Goal: Check status: Check status

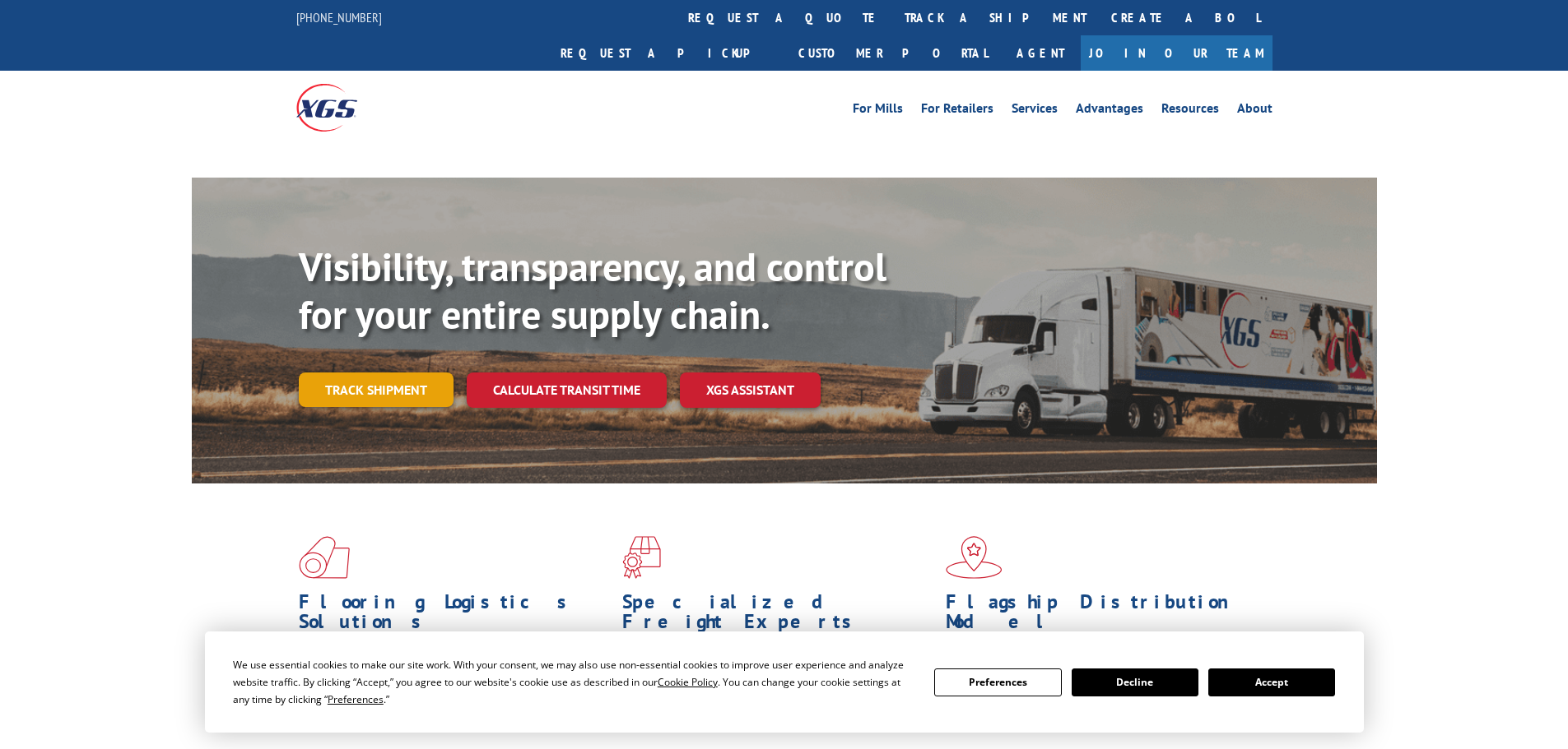
click at [414, 373] on link "Track shipment" at bounding box center [376, 390] width 155 height 35
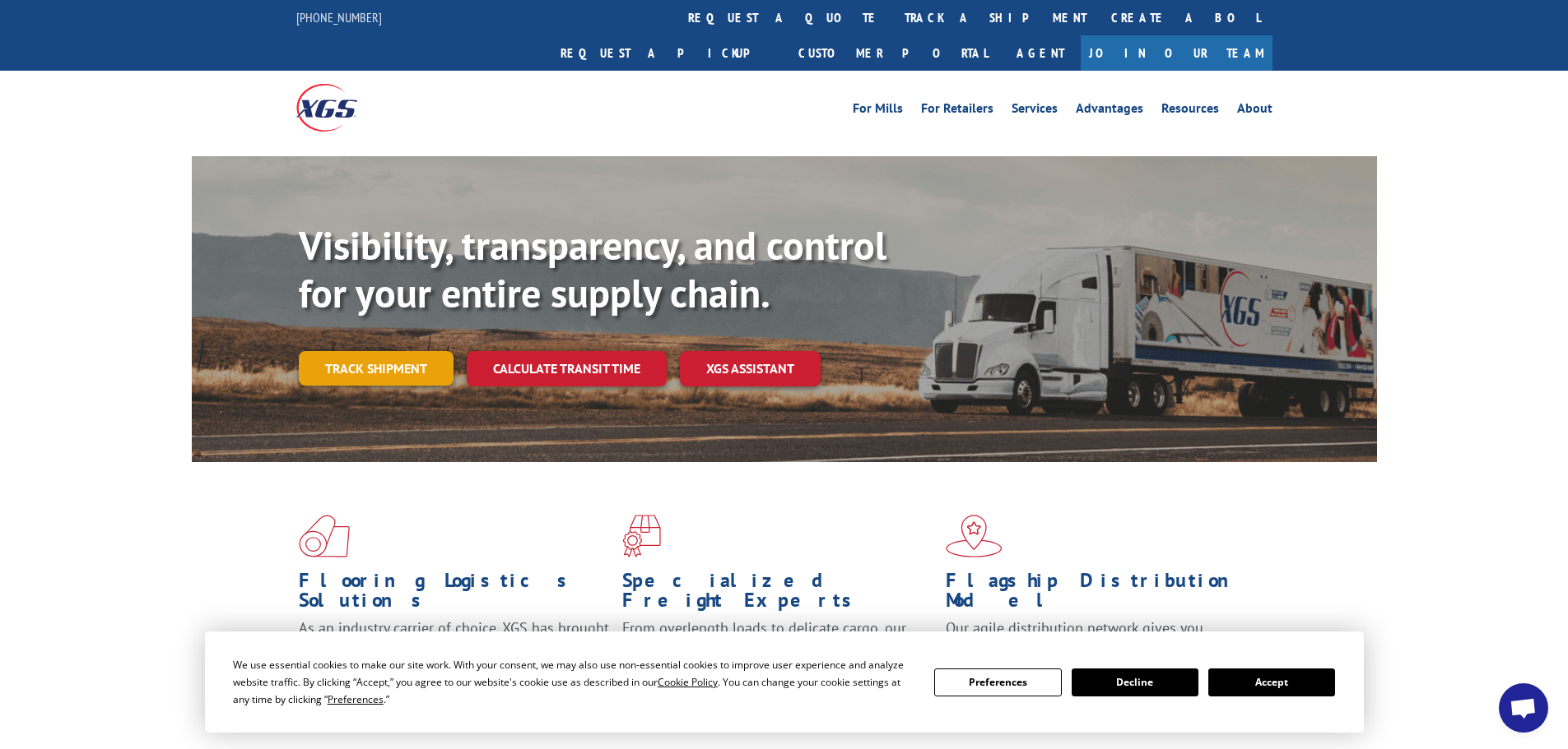
click at [410, 351] on link "Track shipment" at bounding box center [376, 368] width 155 height 35
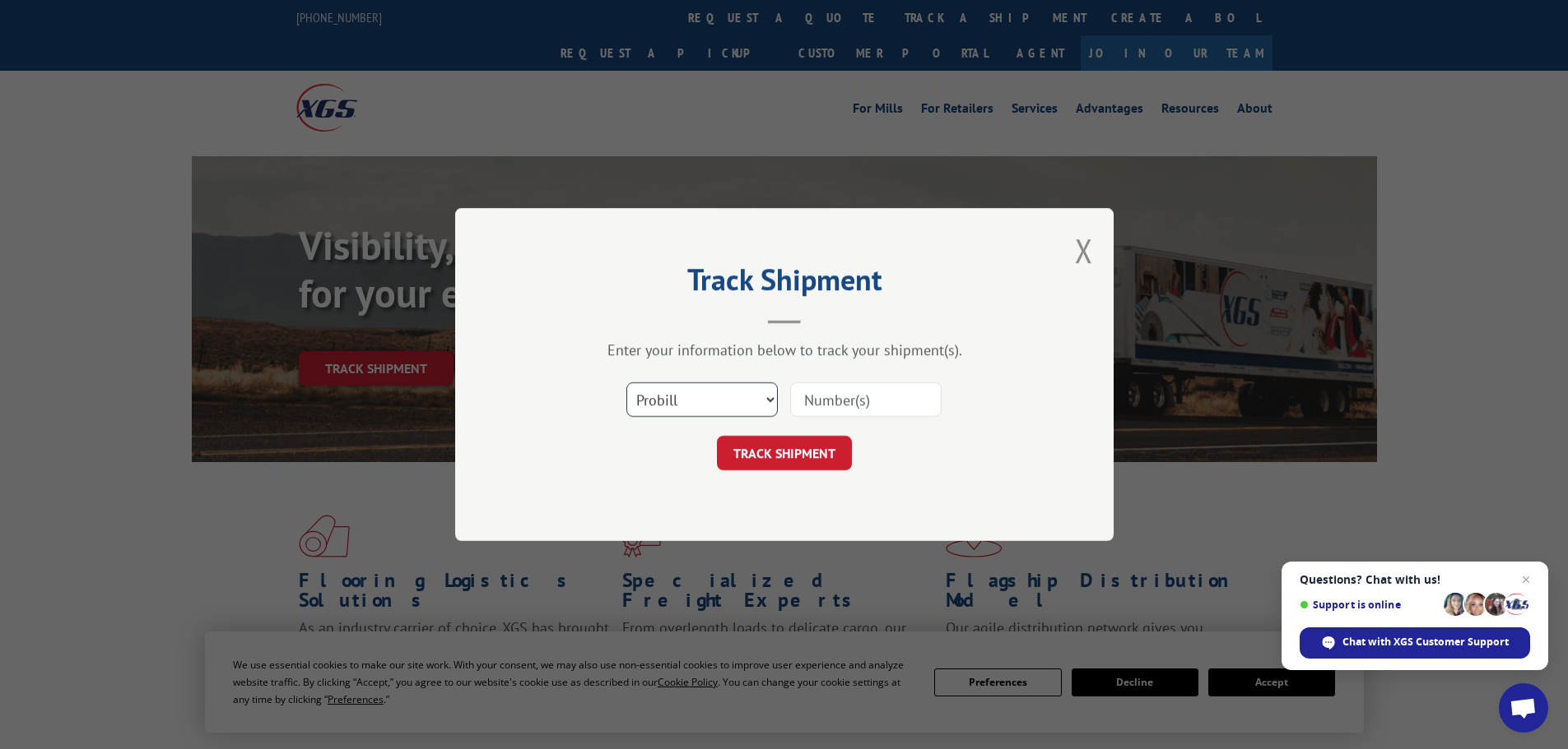
click at [683, 392] on select "Select category... Probill BOL PO" at bounding box center [701, 400] width 151 height 35
select select "bol"
click at [626, 382] on select "Select category... Probill BOL PO" at bounding box center [701, 400] width 151 height 35
click at [831, 406] on input at bounding box center [865, 400] width 151 height 35
paste input "5387424"
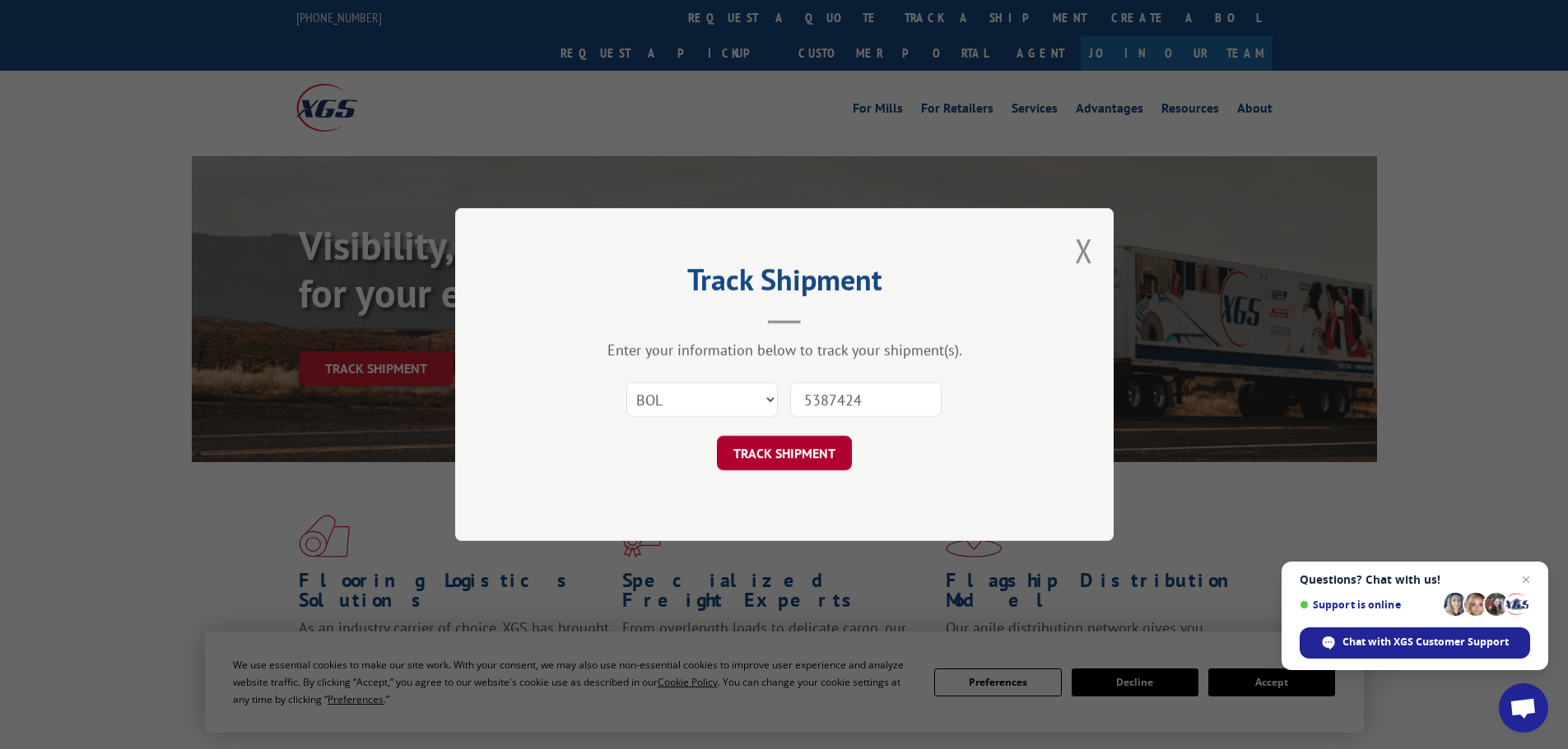
type input "5387424"
click at [802, 455] on button "TRACK SHIPMENT" at bounding box center [784, 453] width 135 height 35
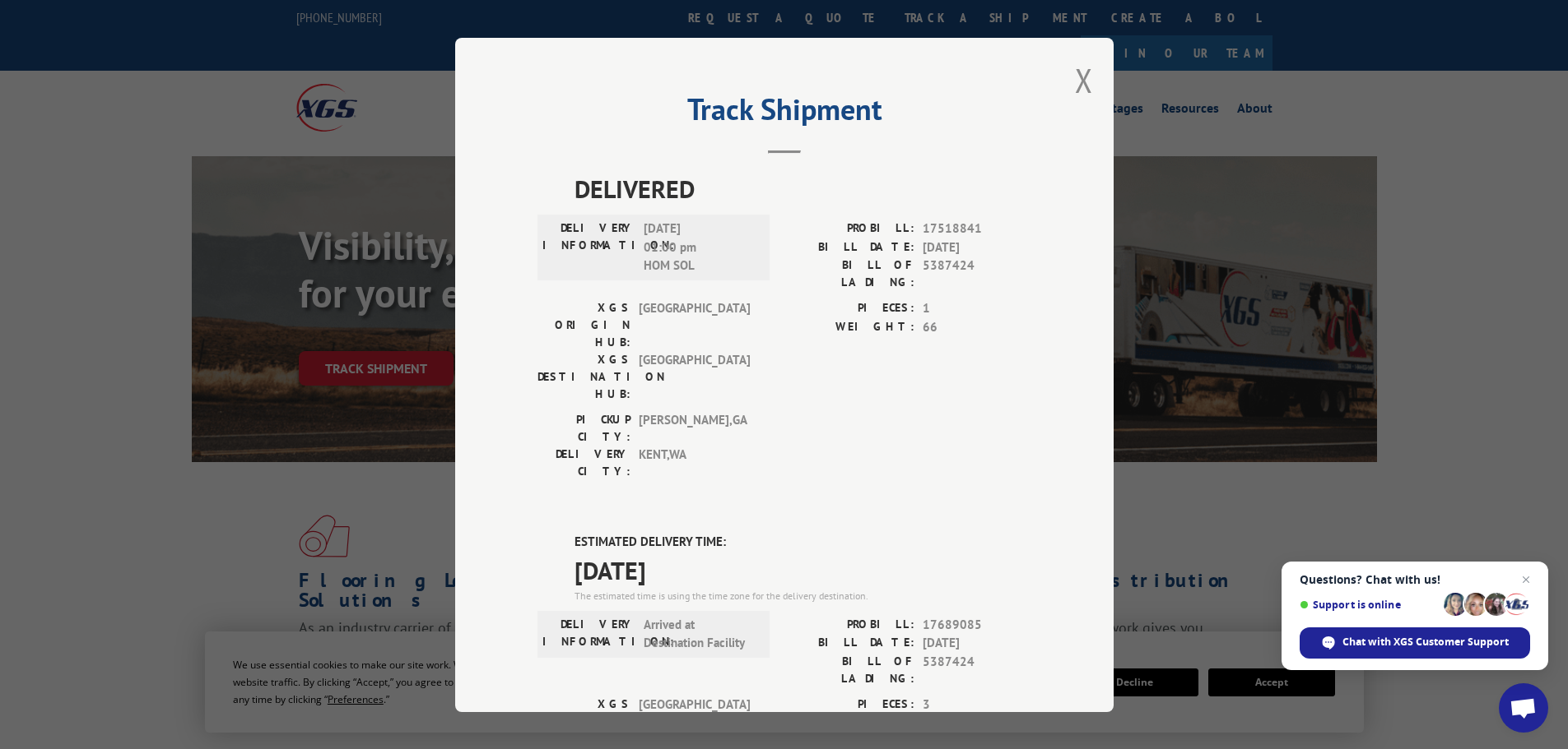
click at [1087, 78] on div "Track Shipment DELIVERED DELIVERY INFORMATION: [DATE] 01:00 pm HOM SOL PROBILL:…" at bounding box center [784, 375] width 659 height 675
click at [1081, 82] on button "Close modal" at bounding box center [1084, 80] width 18 height 44
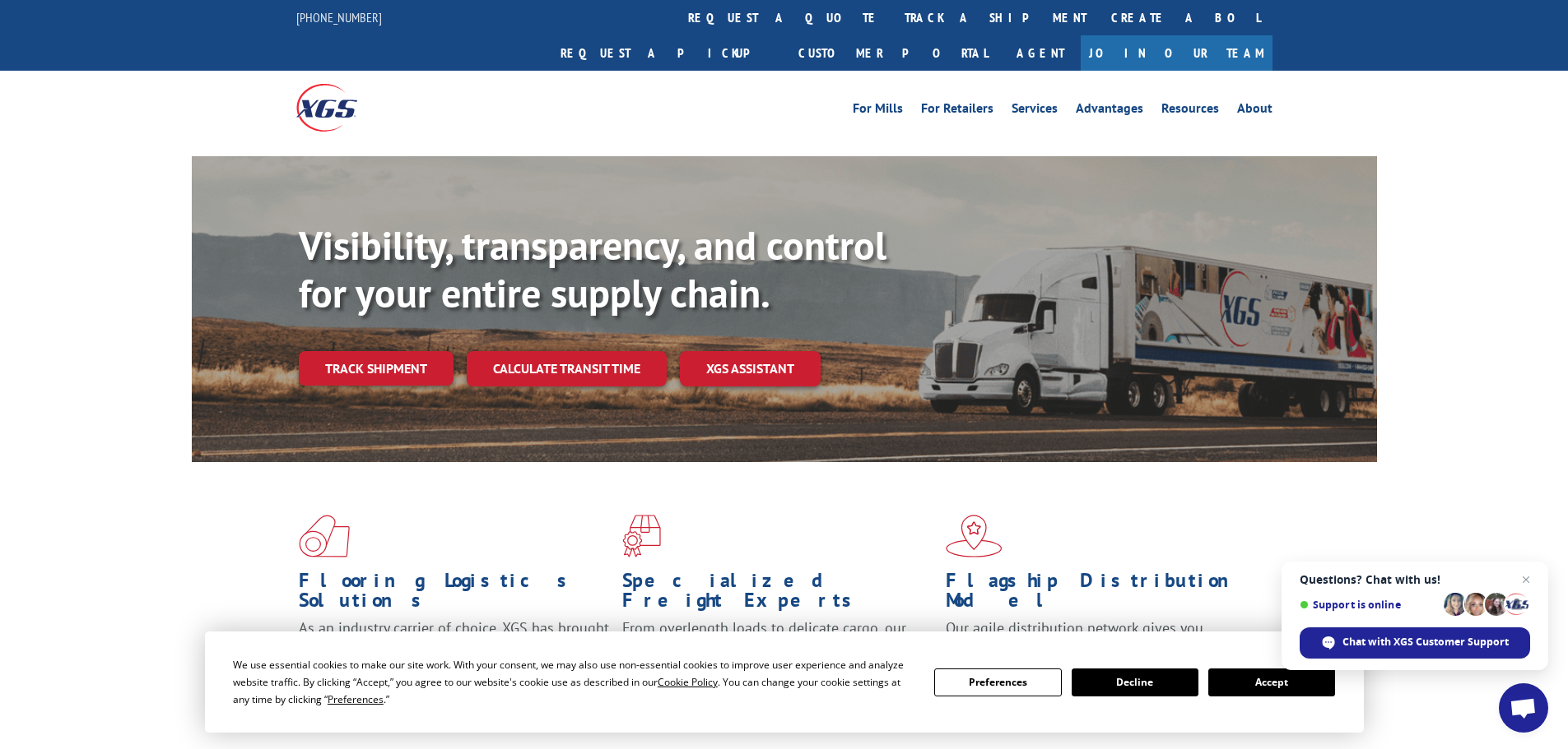
click at [365, 313] on div "Visibility, transparency, and control for your entire supply chain. Track shipm…" at bounding box center [838, 337] width 1078 height 230
click at [362, 351] on link "Track shipment" at bounding box center [376, 368] width 155 height 35
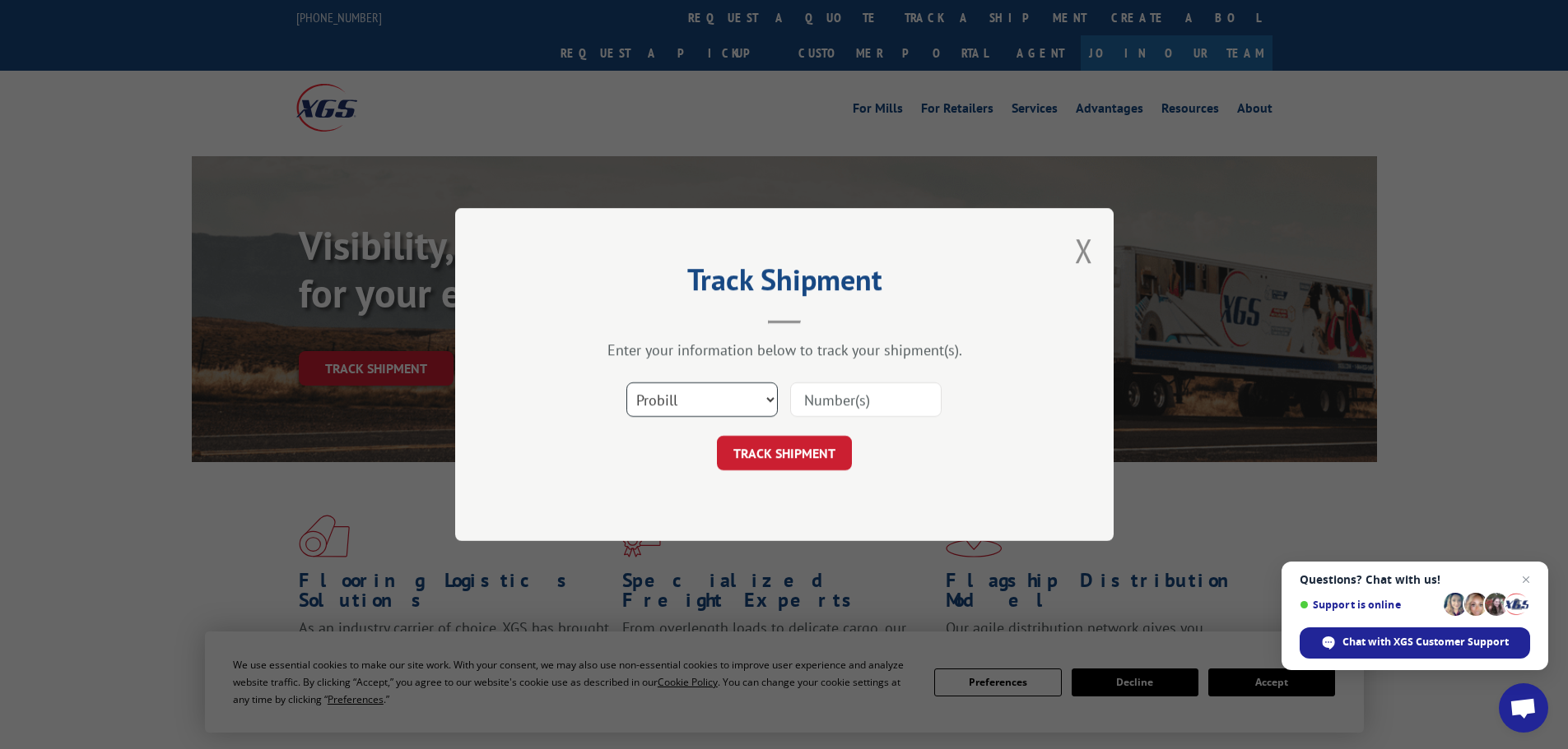
click at [656, 394] on select "Select category... Probill BOL PO" at bounding box center [701, 400] width 151 height 35
select select "bol"
click at [626, 382] on select "Select category... Probill BOL PO" at bounding box center [701, 400] width 151 height 35
click at [812, 407] on input at bounding box center [865, 400] width 151 height 35
paste input "5433309"
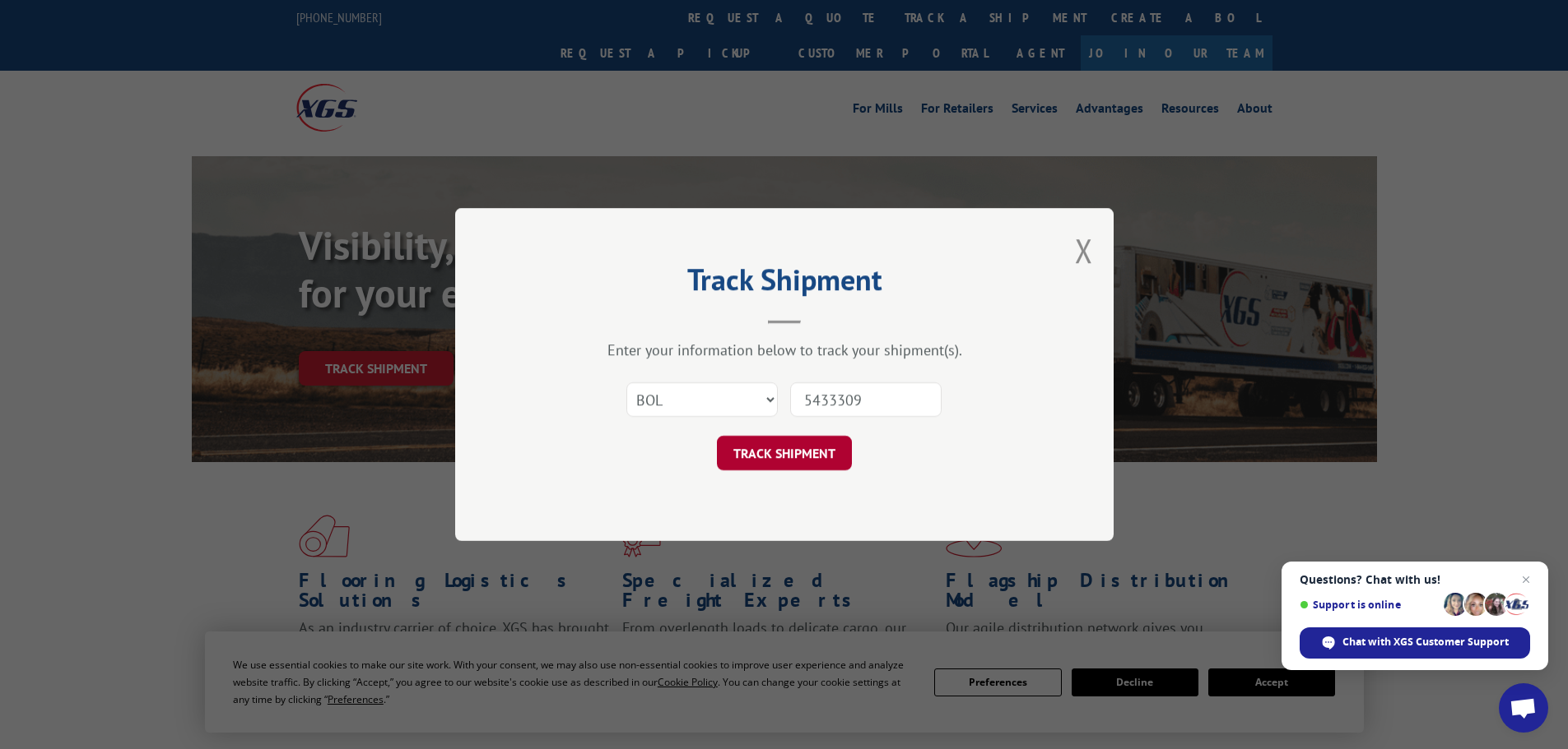
type input "5433309"
click at [797, 451] on button "TRACK SHIPMENT" at bounding box center [784, 453] width 135 height 35
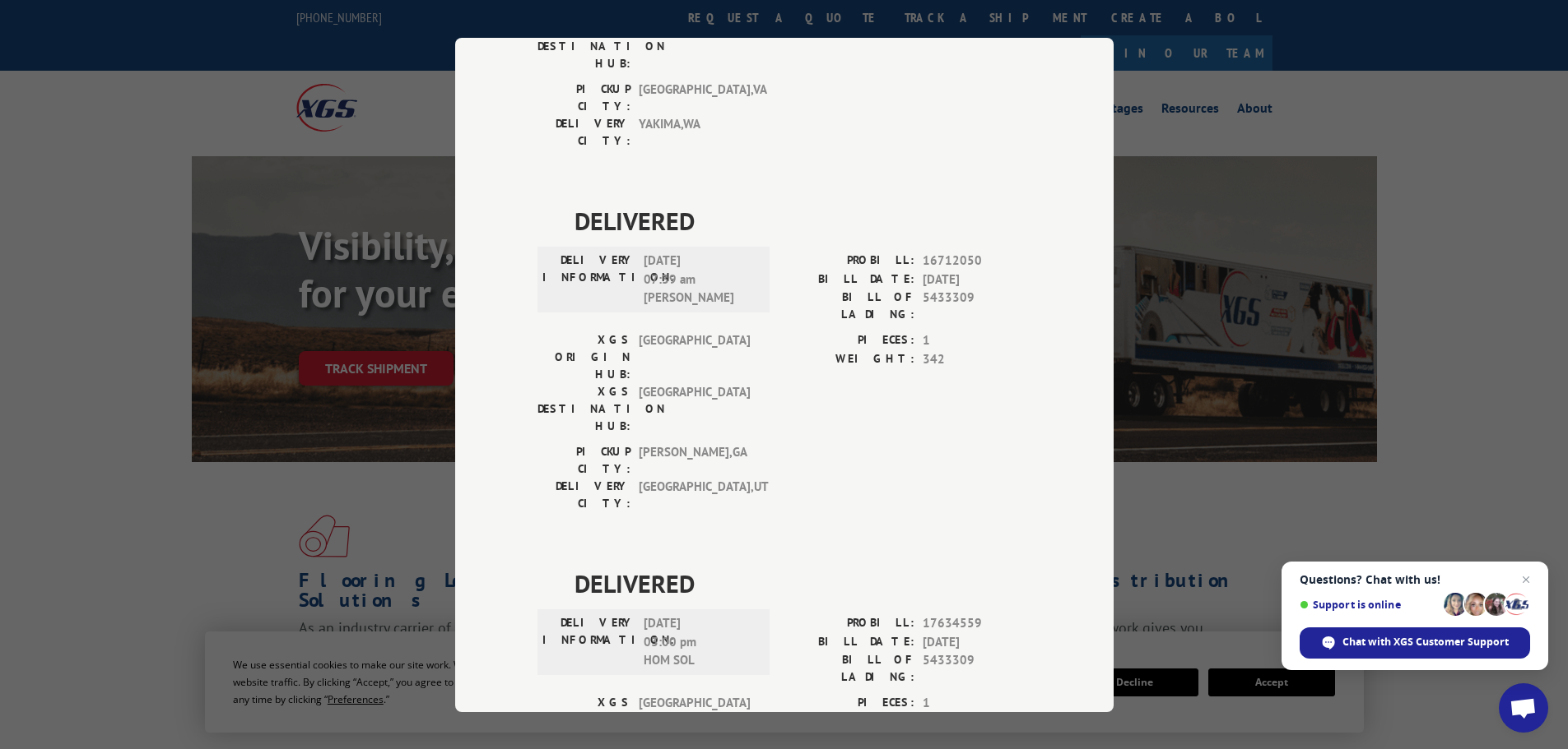
click at [44, 346] on div "Track Shipment DELIVERED DELIVERY INFORMATION: PROBILL: 6762621 BILL DATE: [DAT…" at bounding box center [784, 374] width 1568 height 749
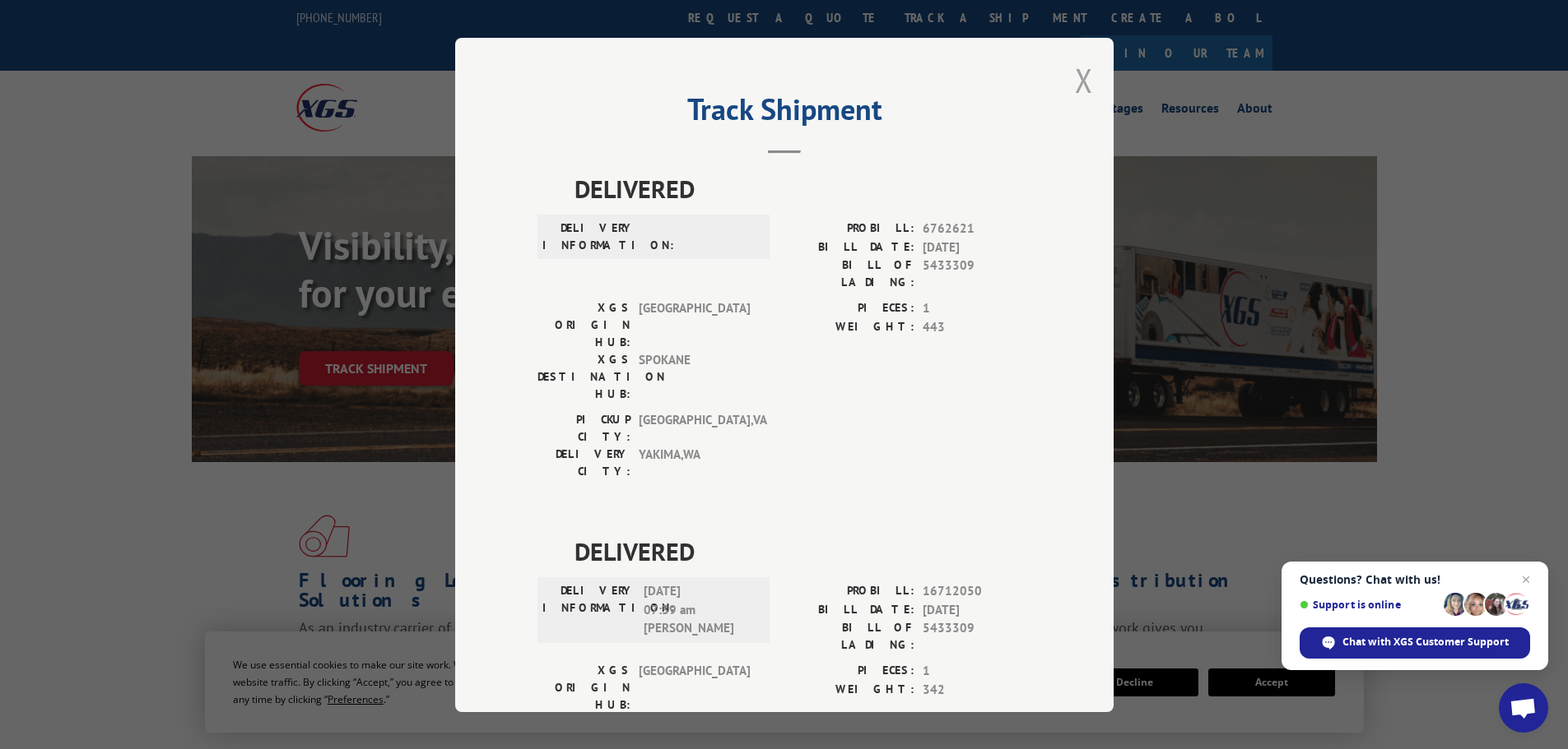
click at [1076, 76] on button "Close modal" at bounding box center [1084, 80] width 18 height 44
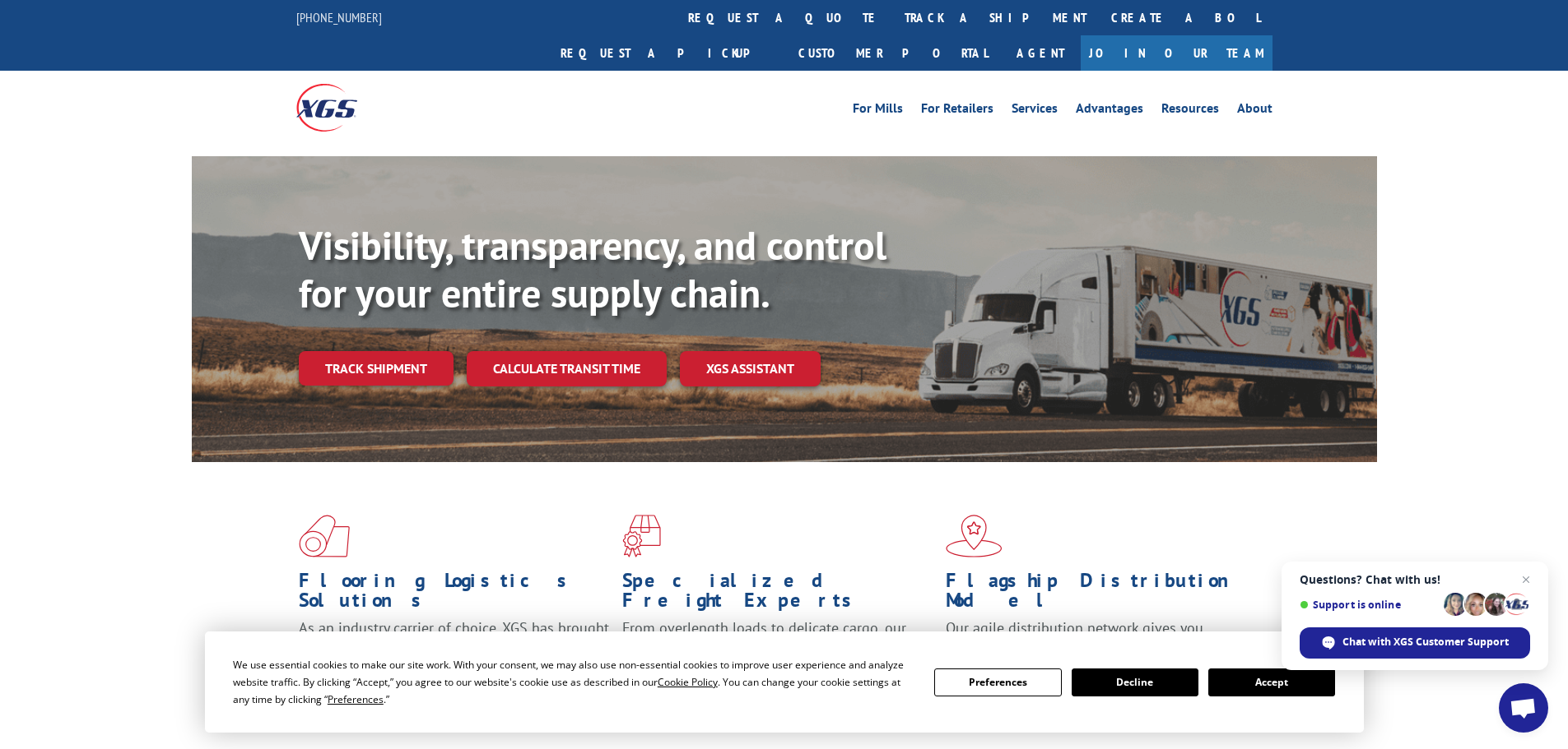
click at [337, 351] on link "Track shipment" at bounding box center [376, 368] width 155 height 35
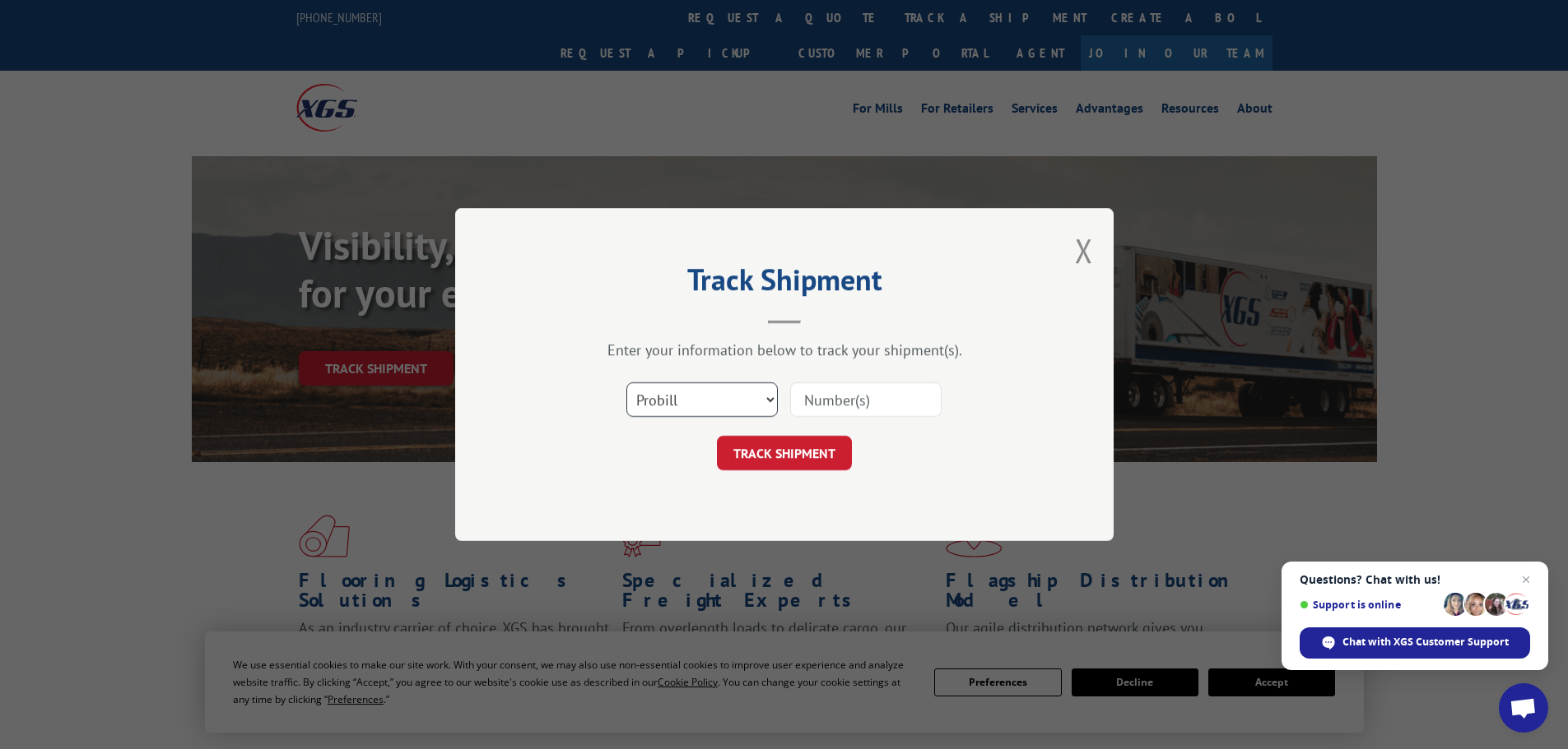
click at [657, 409] on select "Select category... Probill BOL PO" at bounding box center [701, 400] width 151 height 35
select select "bol"
click at [626, 382] on select "Select category... Probill BOL PO" at bounding box center [701, 400] width 151 height 35
click at [862, 404] on input at bounding box center [865, 400] width 151 height 35
paste input "466416"
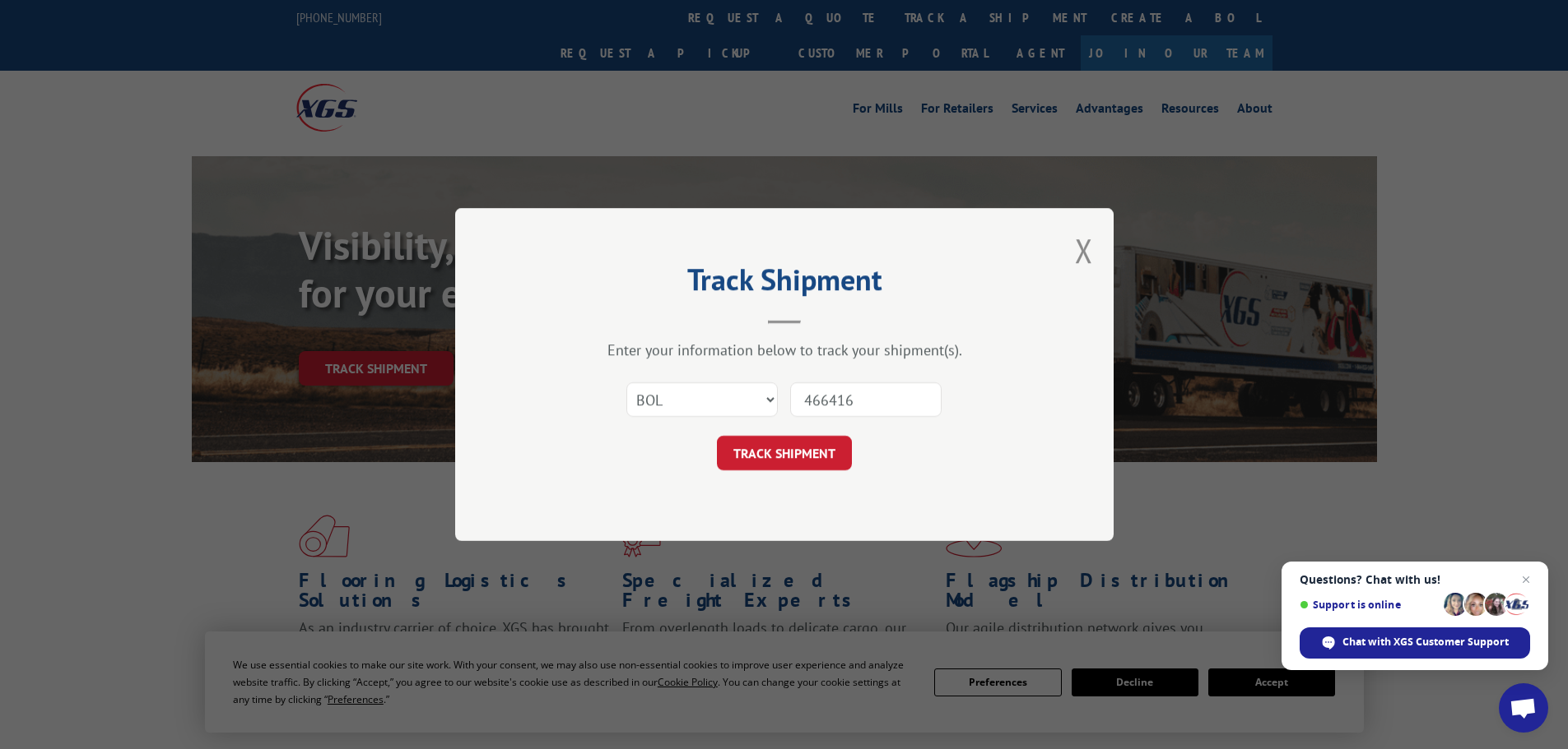
type input "466416"
click at [806, 456] on button "TRACK SHIPMENT" at bounding box center [784, 453] width 135 height 35
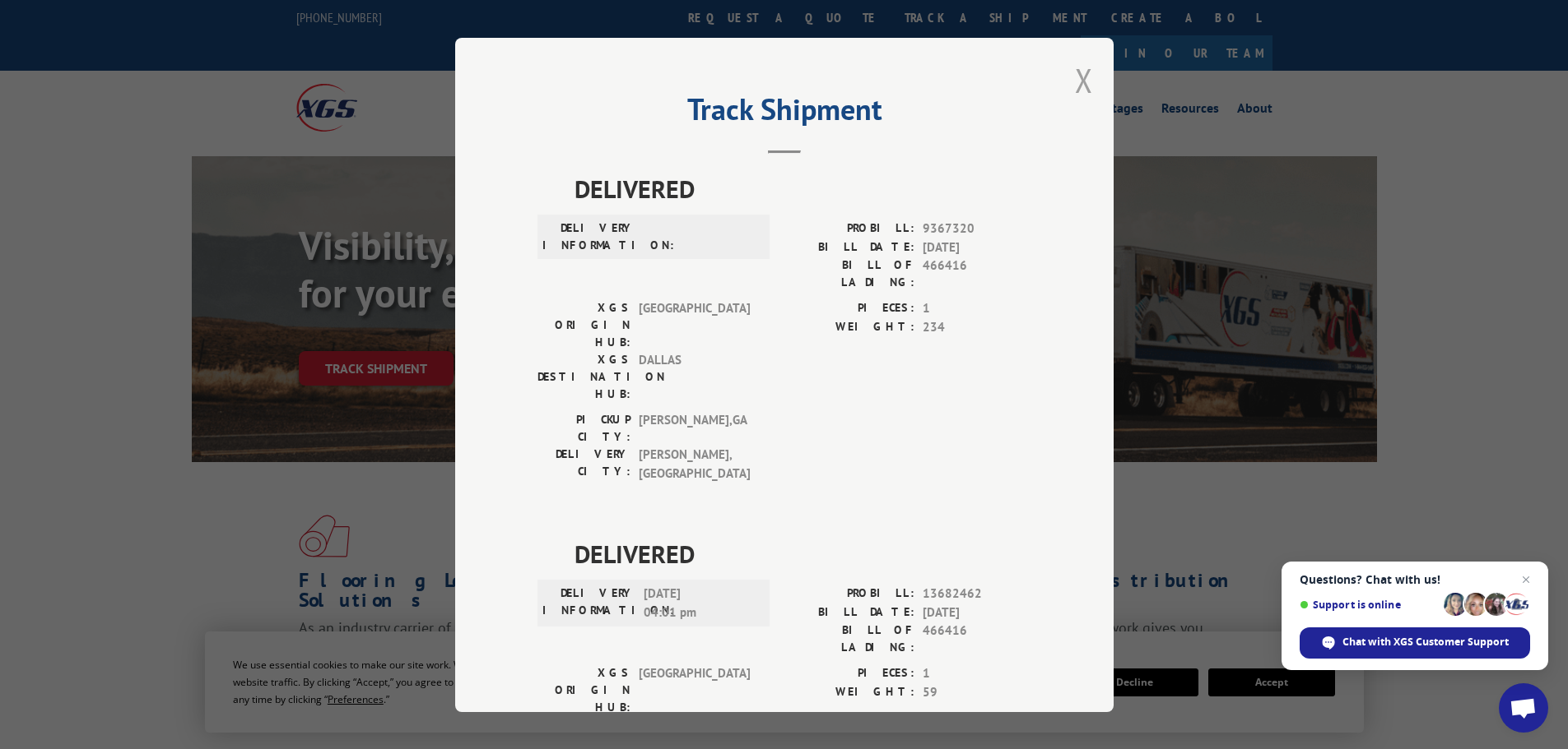
click at [1081, 79] on button "Close modal" at bounding box center [1084, 80] width 18 height 44
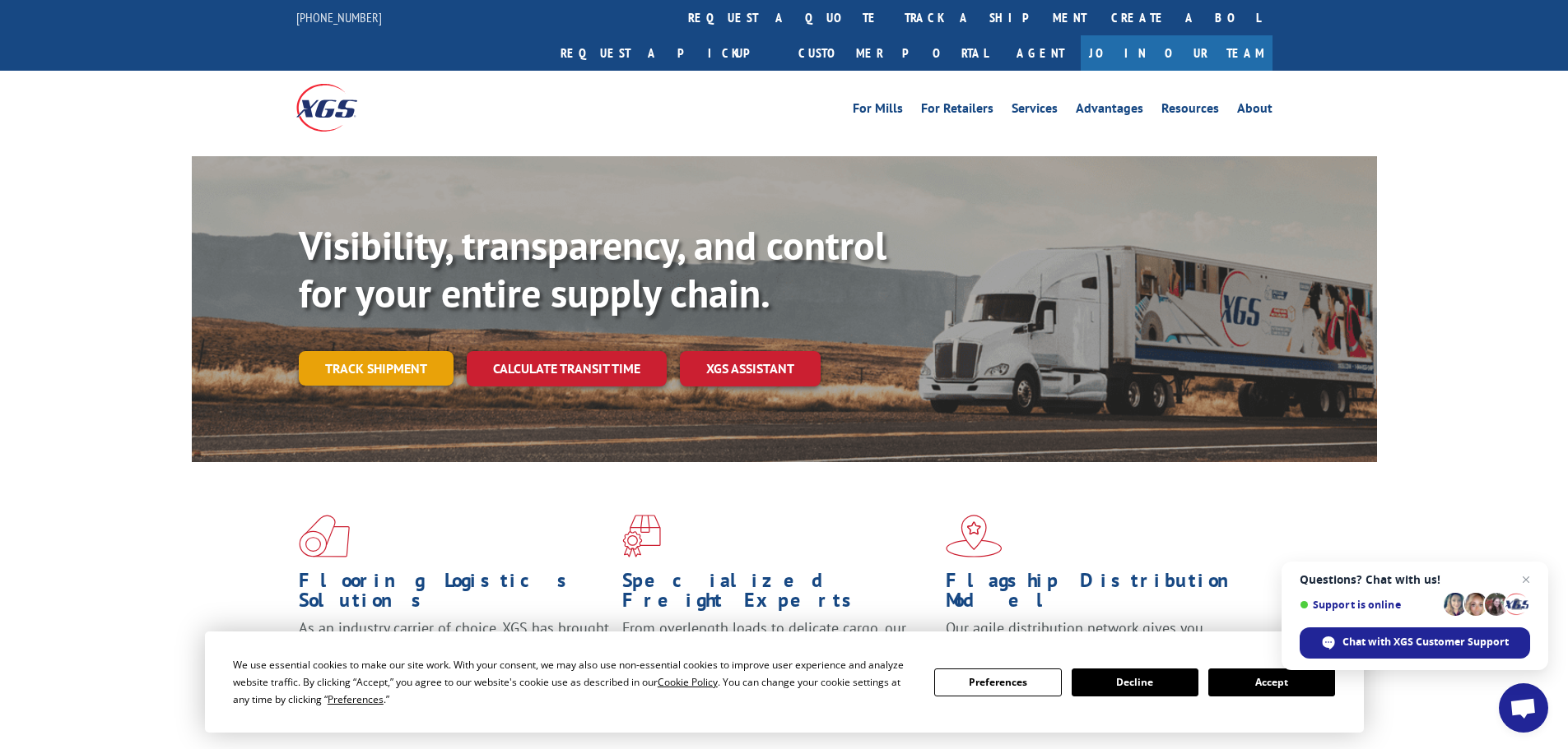
click at [367, 351] on link "Track shipment" at bounding box center [376, 368] width 155 height 35
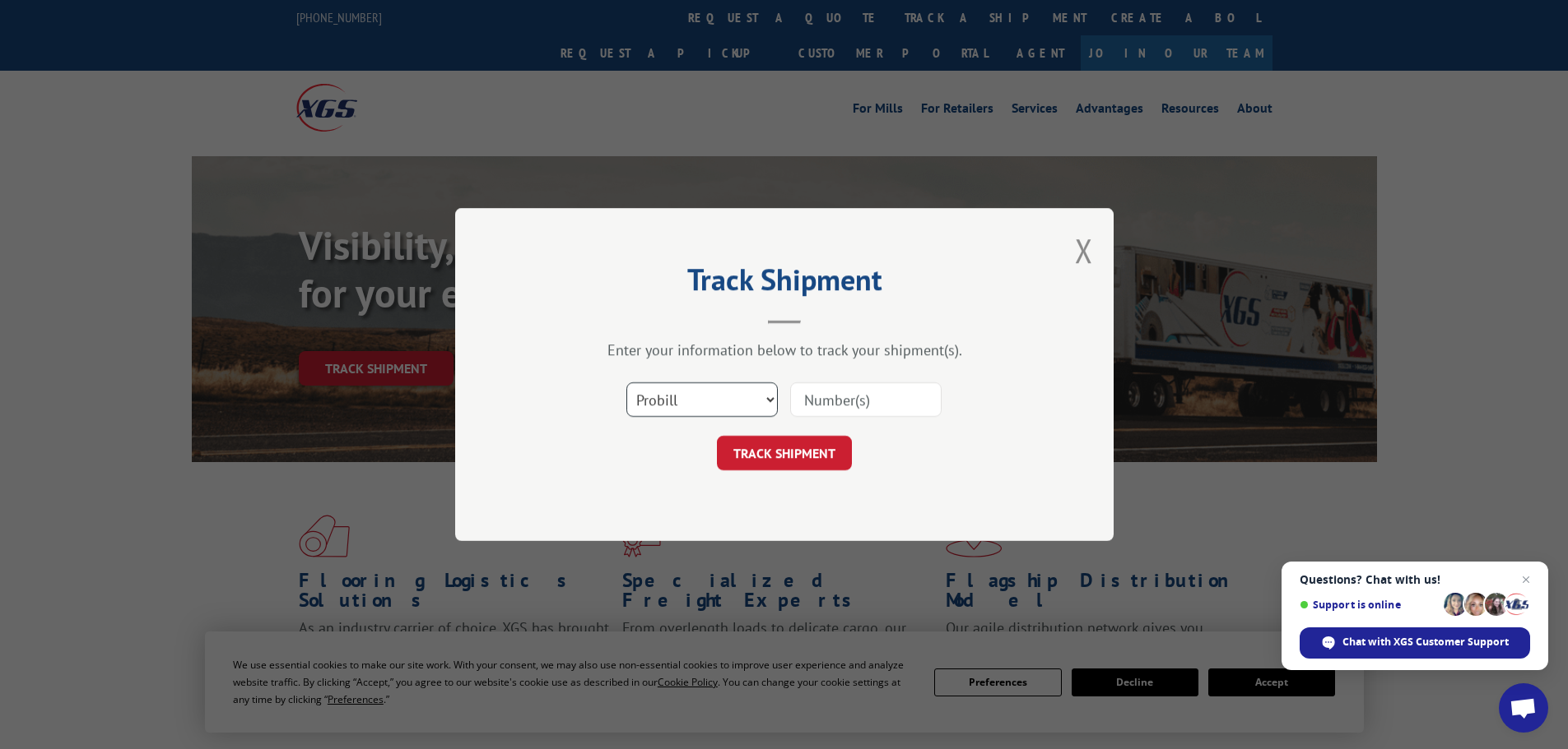
click at [725, 412] on select "Select category... Probill BOL PO" at bounding box center [701, 400] width 151 height 35
click at [626, 382] on select "Select category... Probill BOL PO" at bounding box center [701, 400] width 151 height 35
click at [844, 406] on input at bounding box center [865, 400] width 151 height 35
paste input "17520175"
type input "17520175"
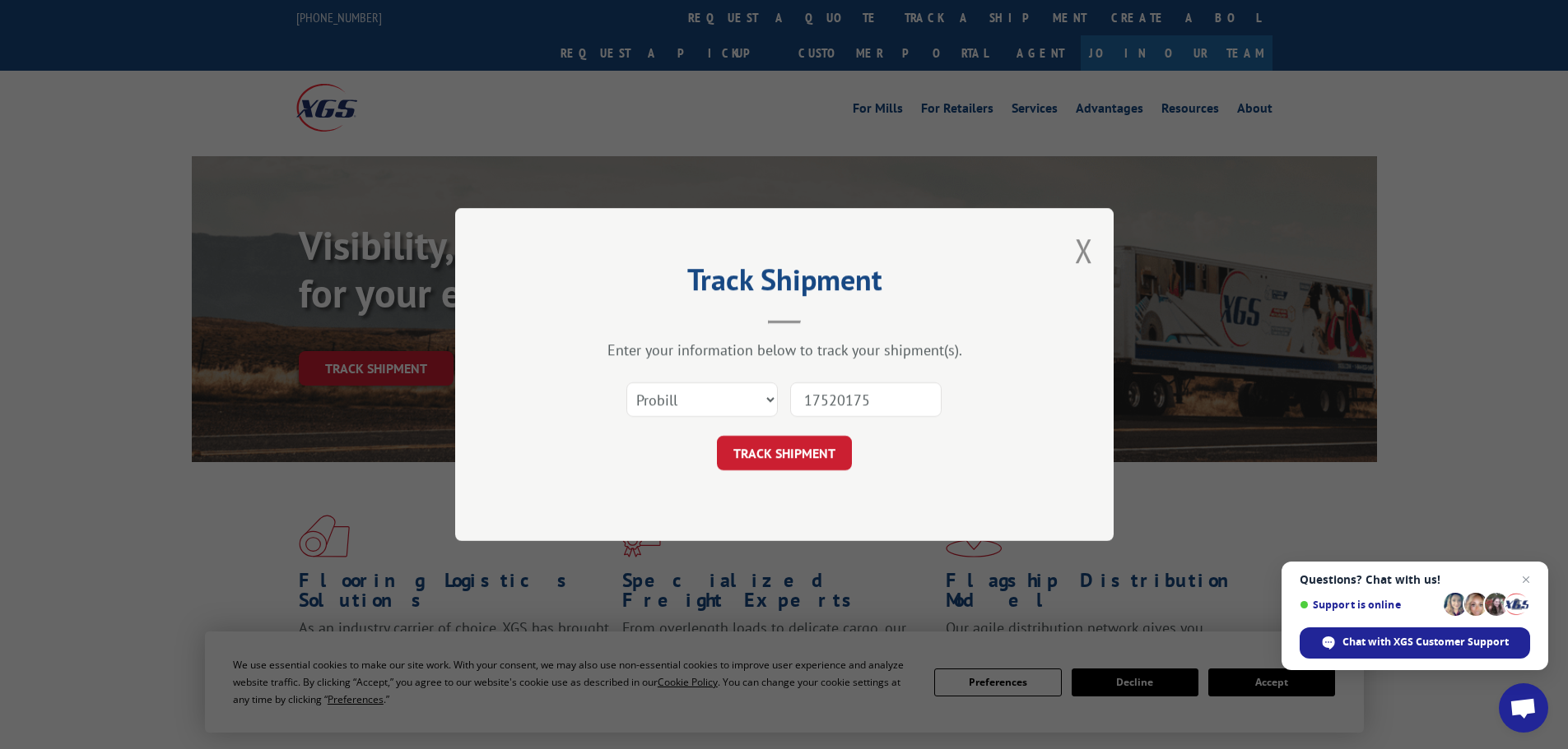
click at [819, 449] on button "TRACK SHIPMENT" at bounding box center [784, 453] width 135 height 35
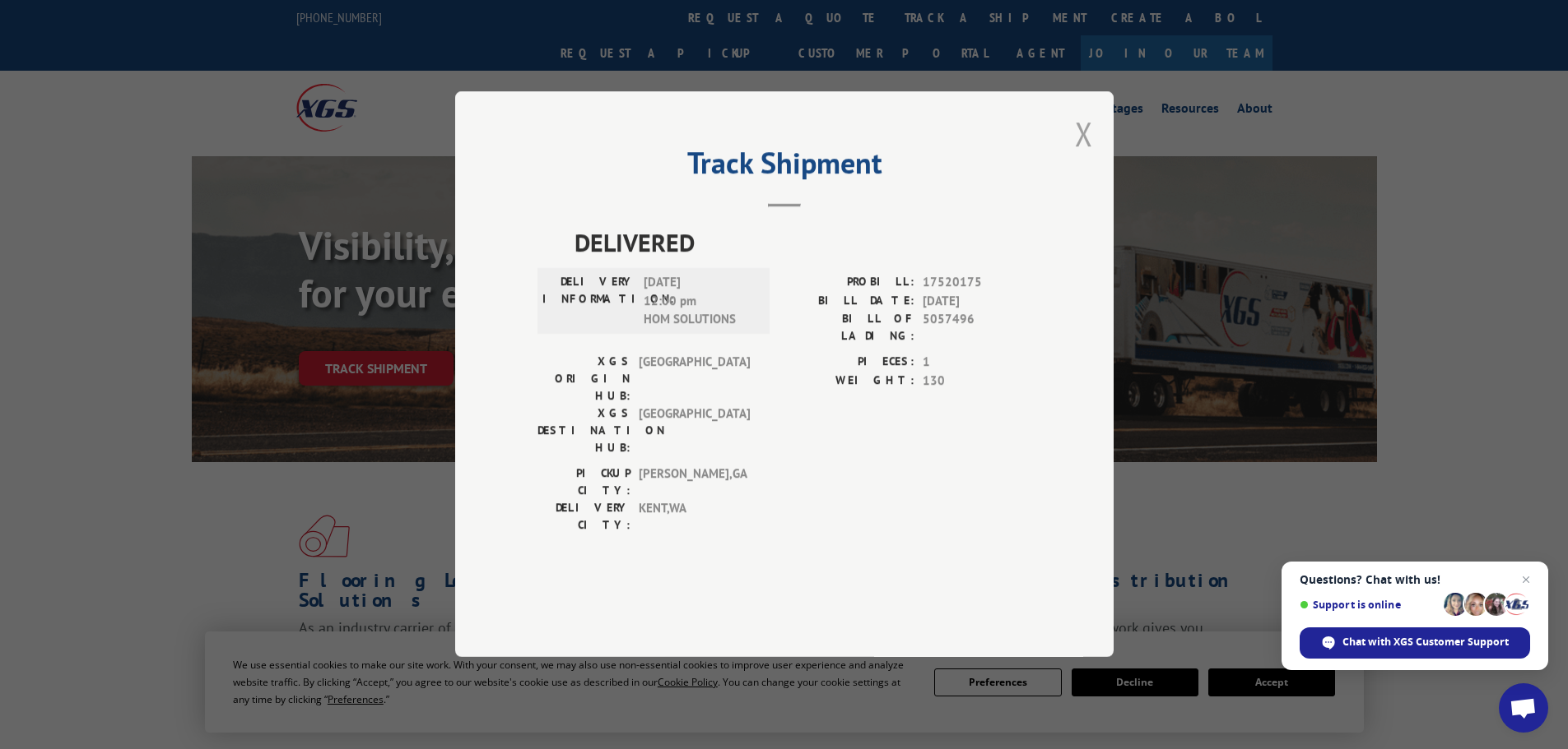
click at [1089, 155] on button "Close modal" at bounding box center [1084, 134] width 18 height 44
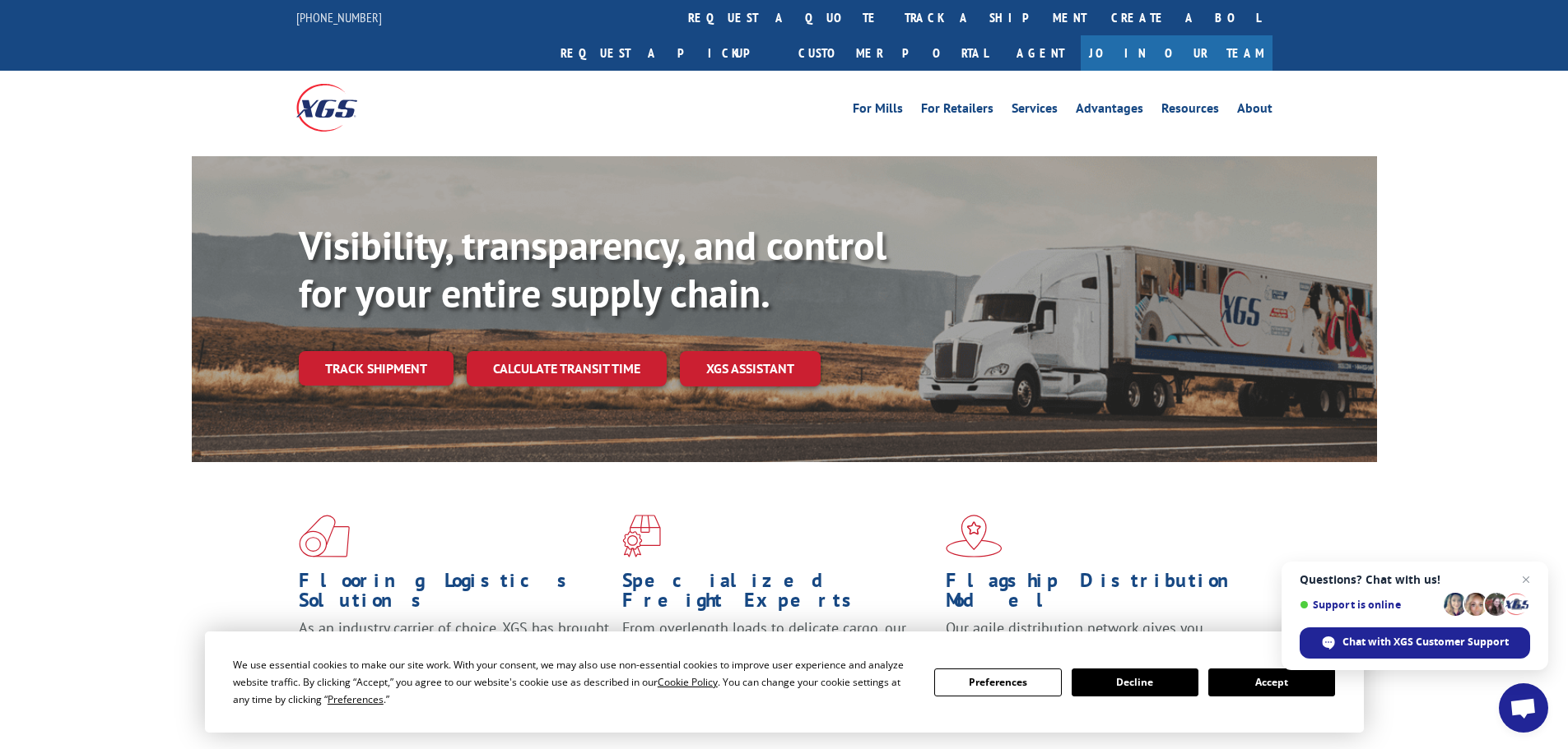
click at [371, 351] on link "Track shipment" at bounding box center [376, 368] width 155 height 35
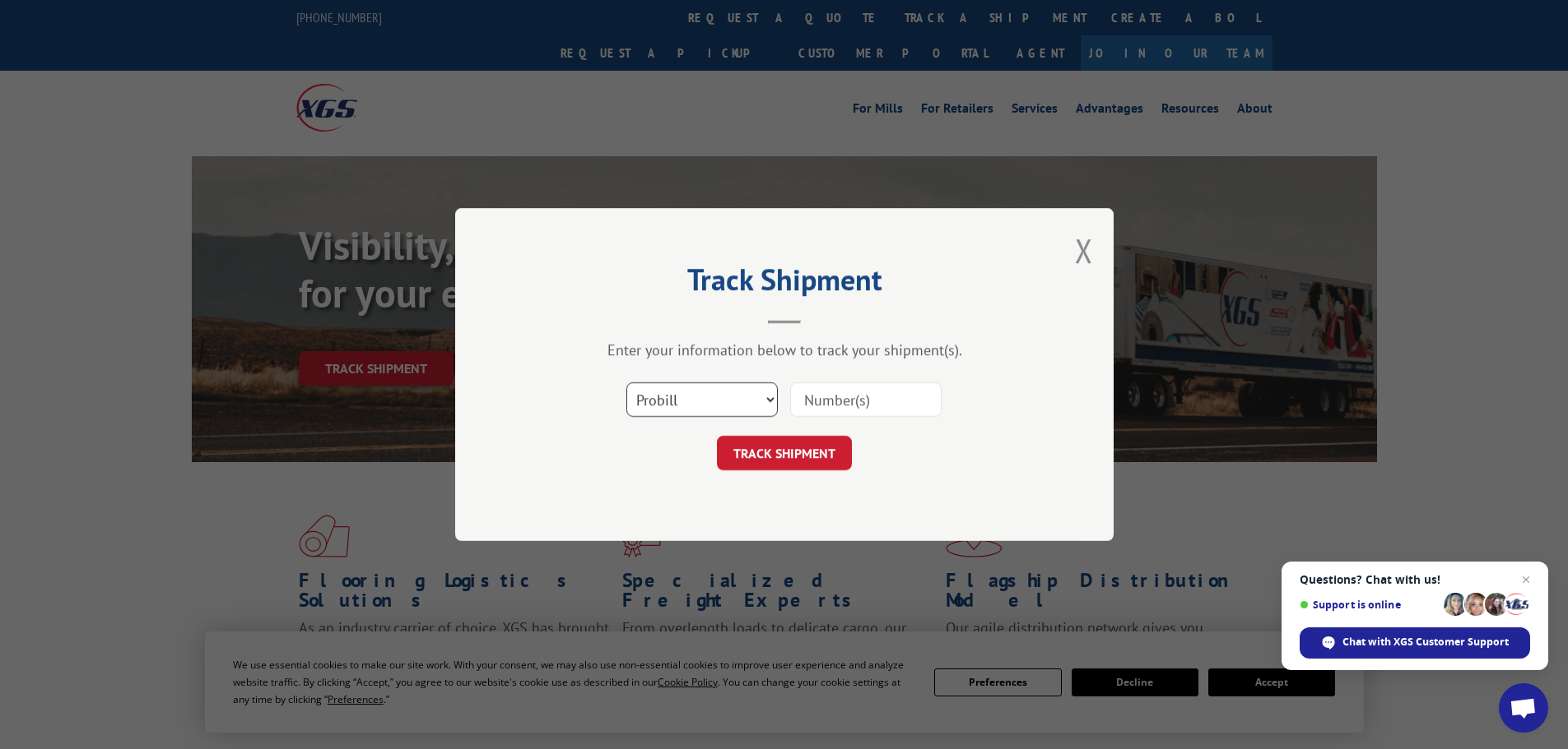
click at [664, 391] on select "Select category... Probill BOL PO" at bounding box center [701, 400] width 151 height 35
select select "bol"
click at [626, 382] on select "Select category... Probill BOL PO" at bounding box center [701, 400] width 151 height 35
click at [822, 399] on input at bounding box center [865, 400] width 151 height 35
paste input "5513772"
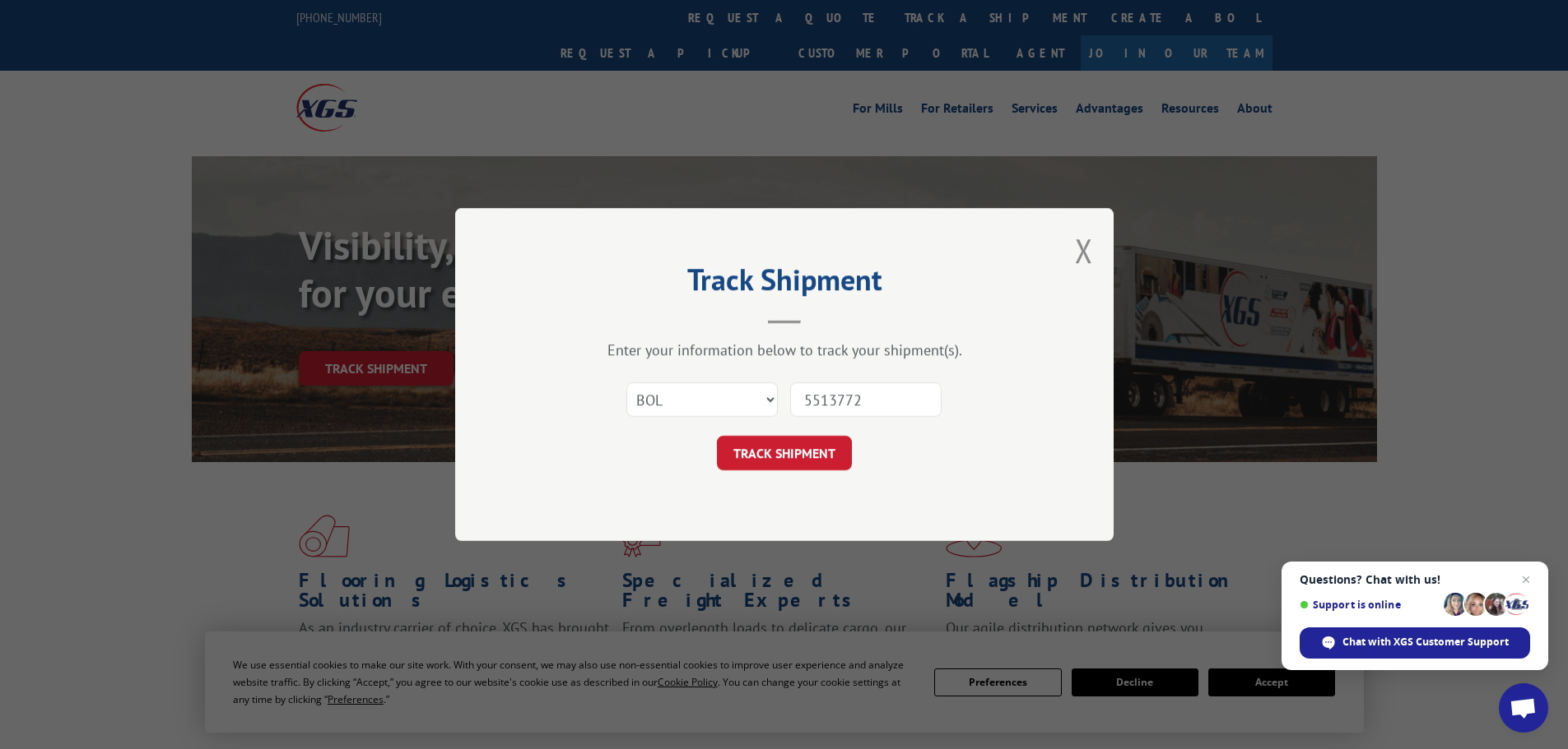
type input "5513772"
click at [717, 436] on button "TRACK SHIPMENT" at bounding box center [784, 453] width 135 height 35
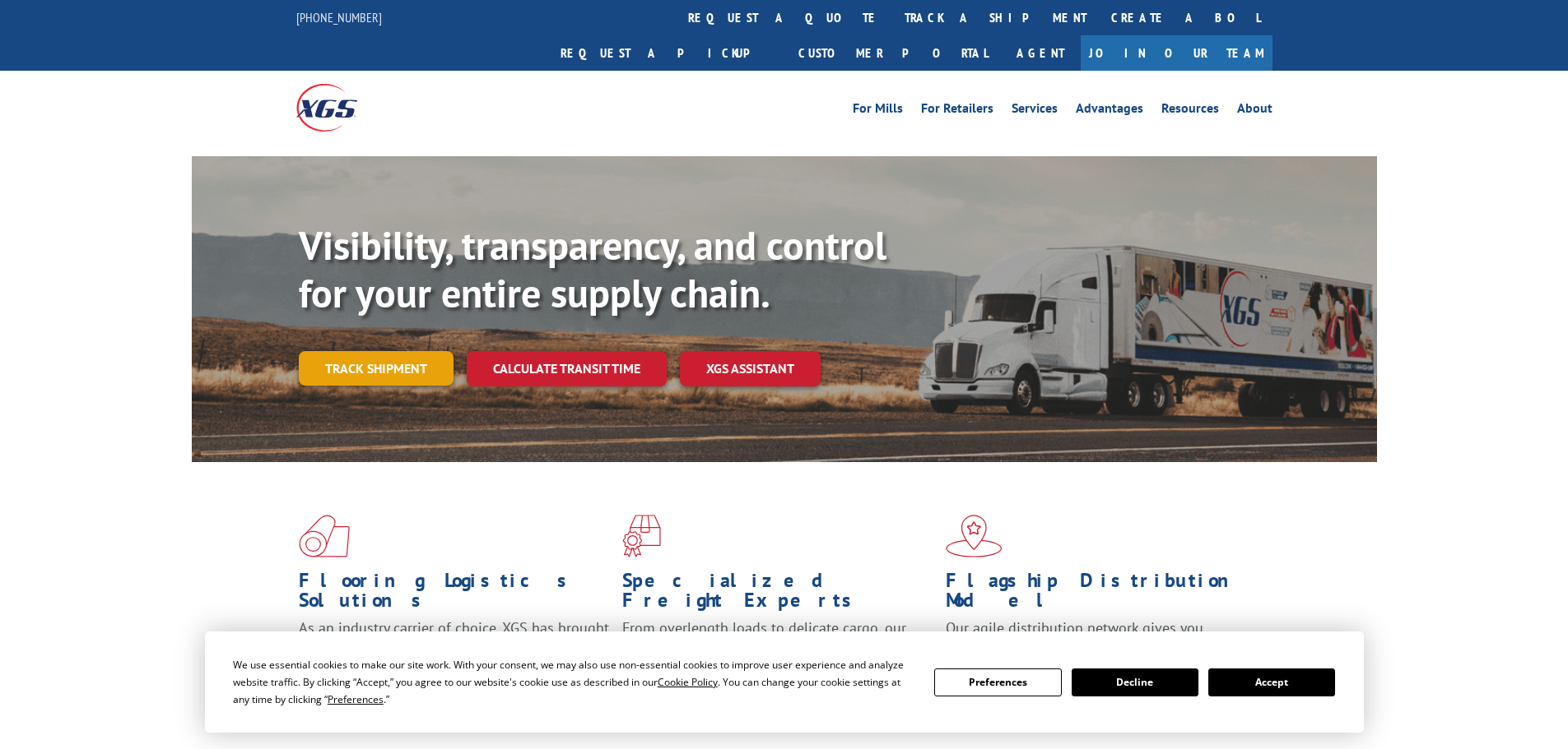
click at [388, 351] on link "Track shipment" at bounding box center [376, 368] width 155 height 35
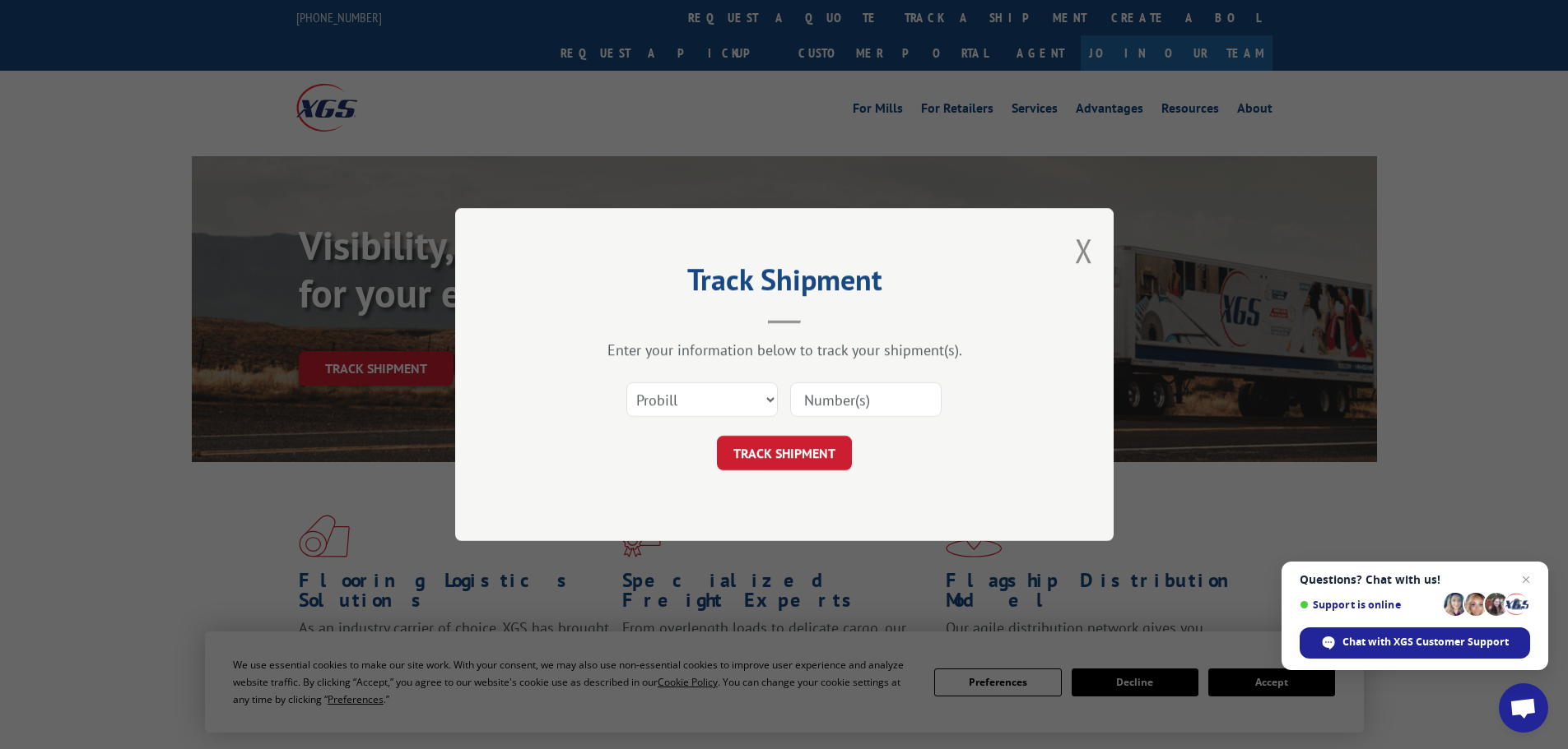
click at [832, 396] on input at bounding box center [865, 400] width 151 height 35
paste input "17639129"
type input "17639129"
click at [692, 396] on select "Select category... Probill BOL PO" at bounding box center [701, 400] width 151 height 35
select select "bol"
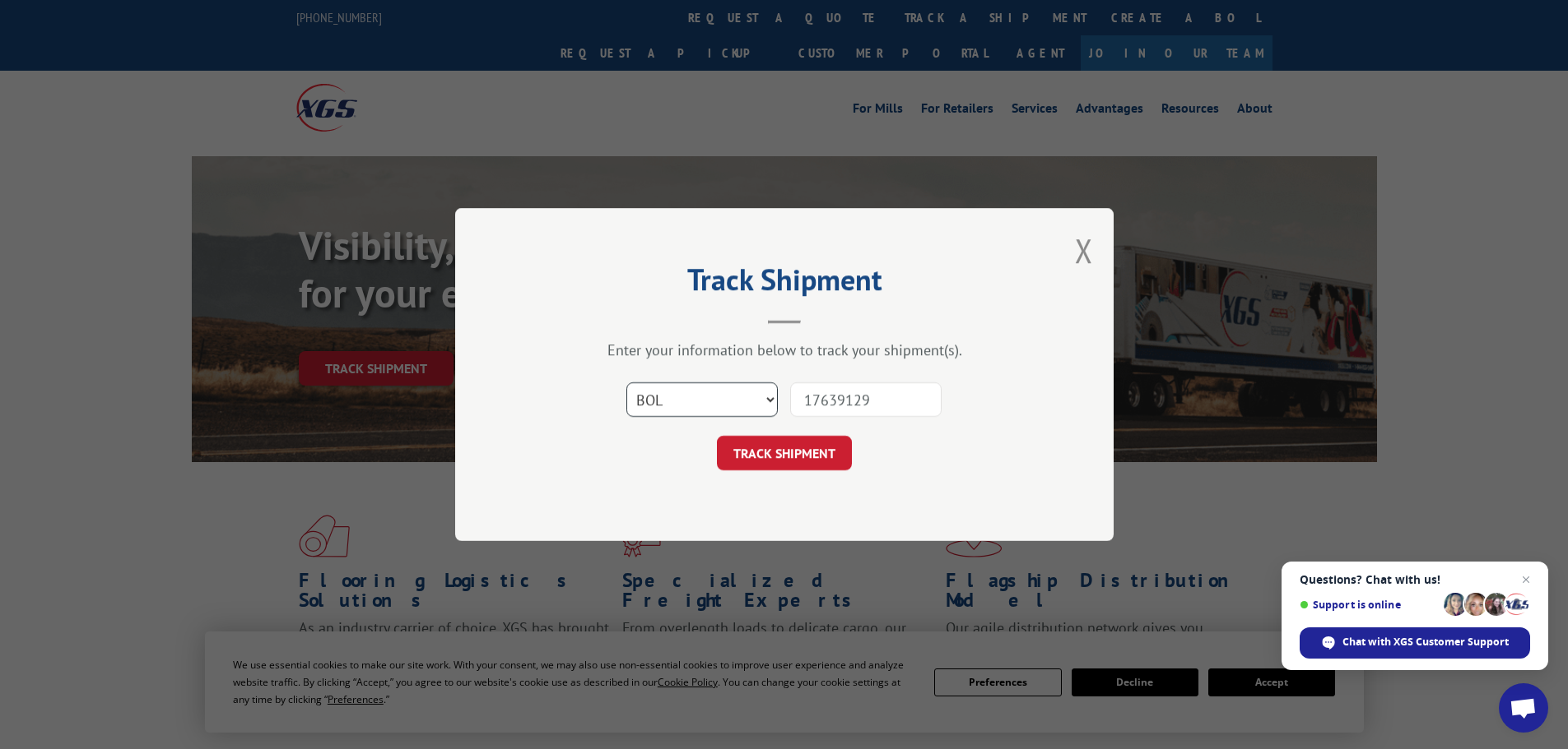
click at [626, 382] on select "Select category... Probill BOL PO" at bounding box center [701, 400] width 151 height 35
click at [763, 449] on button "TRACK SHIPMENT" at bounding box center [784, 453] width 135 height 35
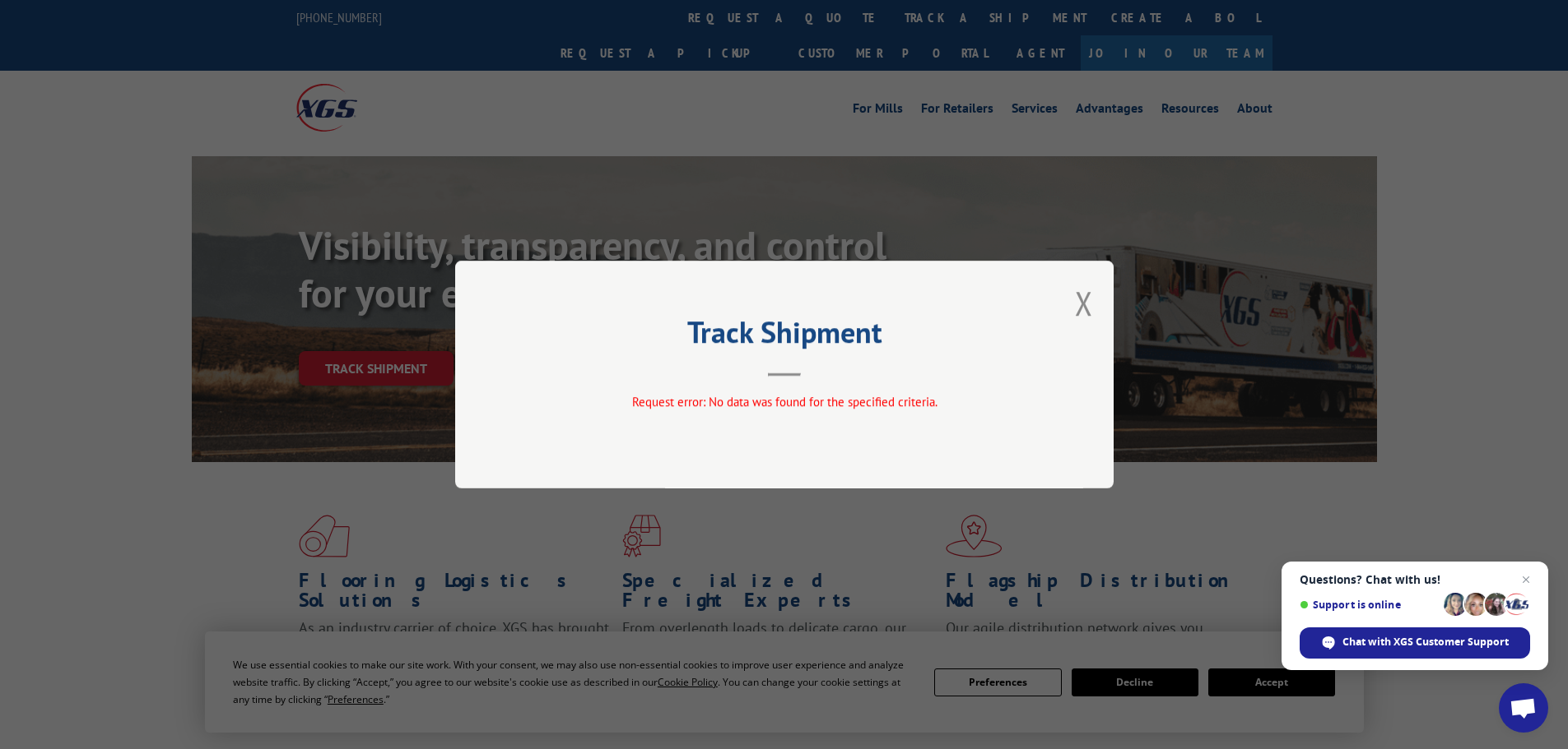
drag, startPoint x: 1084, startPoint y: 308, endPoint x: 942, endPoint y: 272, distance: 146.5
click at [1080, 307] on button "Close modal" at bounding box center [1084, 303] width 18 height 44
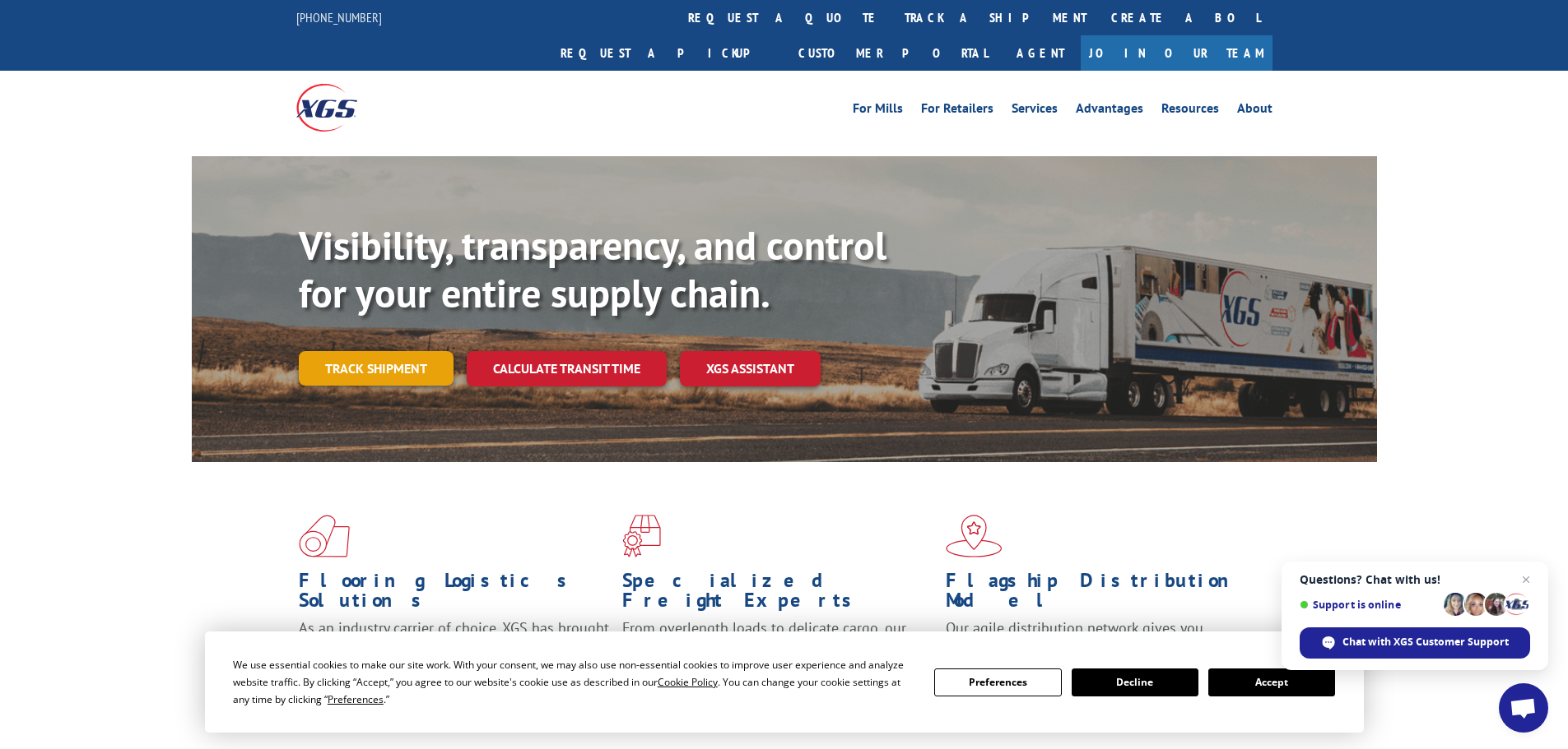
click at [391, 351] on link "Track shipment" at bounding box center [376, 368] width 155 height 35
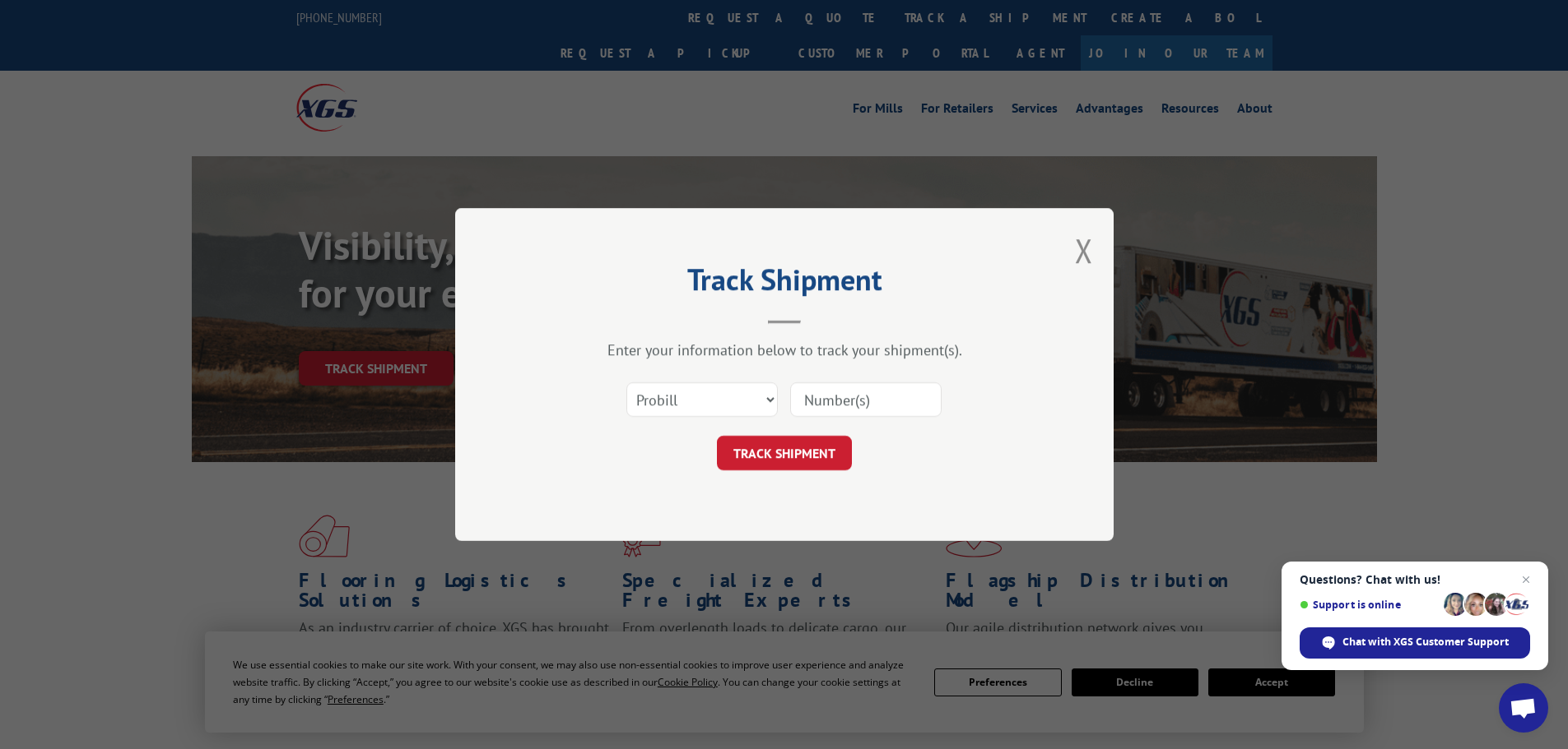
click at [828, 398] on input at bounding box center [865, 400] width 151 height 35
paste input "17639129"
type input "17639129"
click at [819, 444] on button "TRACK SHIPMENT" at bounding box center [784, 453] width 135 height 35
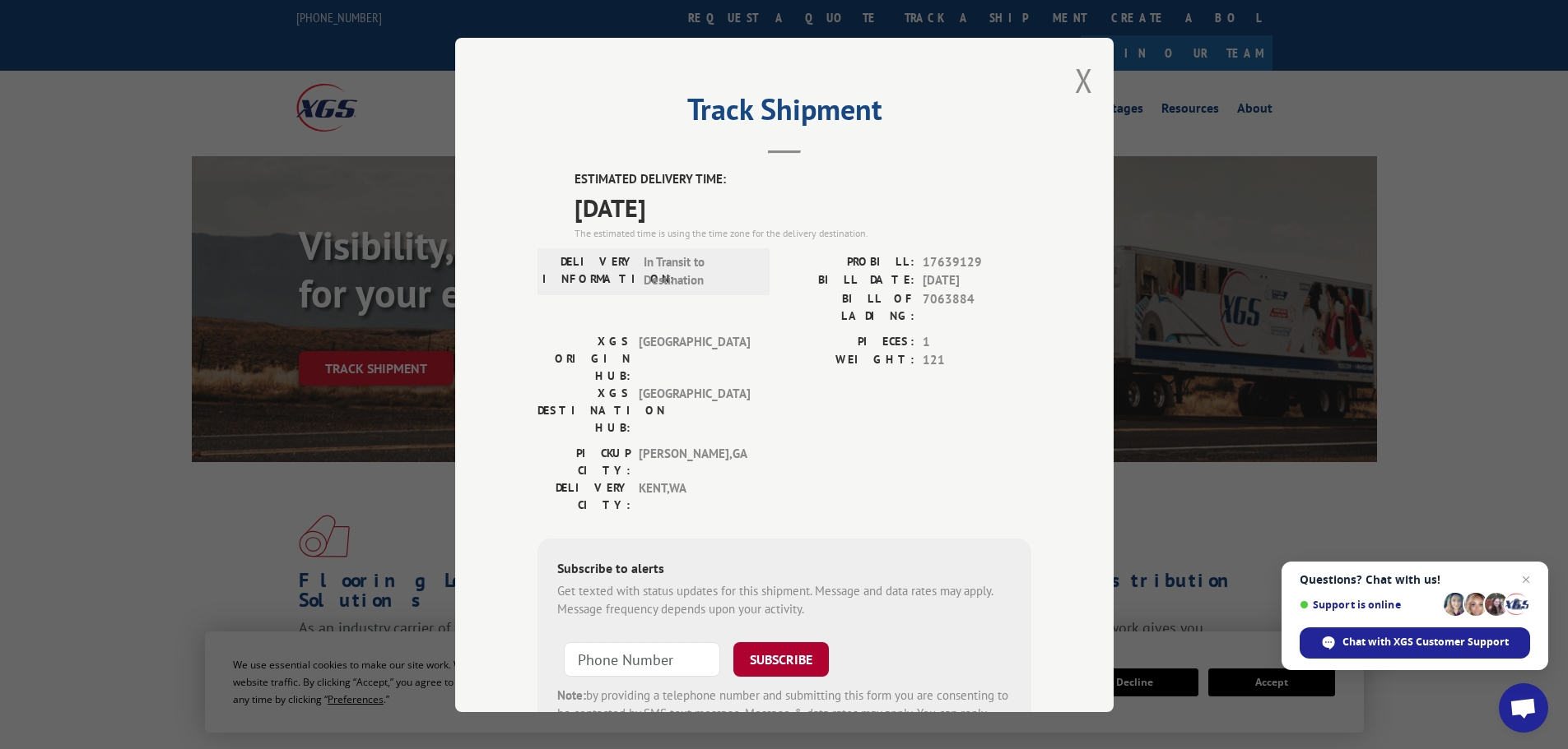
click at [782, 642] on button "SUBSCRIBE" at bounding box center [781, 659] width 96 height 35
